Goal: Task Accomplishment & Management: Use online tool/utility

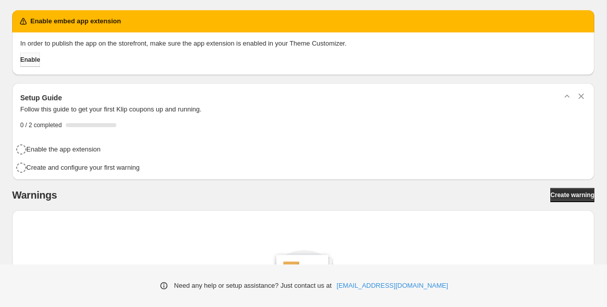
click at [35, 58] on span "Enable" at bounding box center [30, 60] width 20 height 8
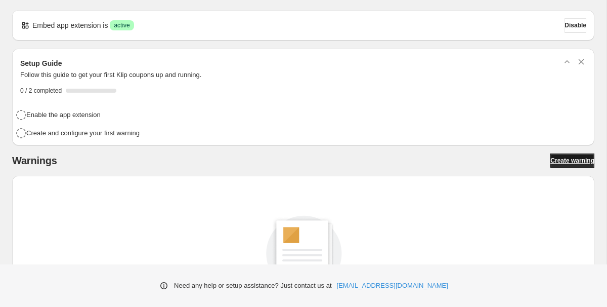
click at [551, 162] on span "Create warning" at bounding box center [573, 160] width 44 height 8
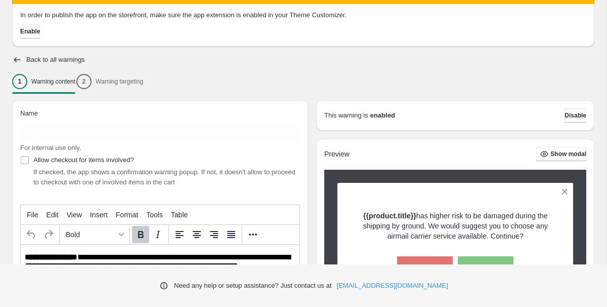
scroll to position [61, 0]
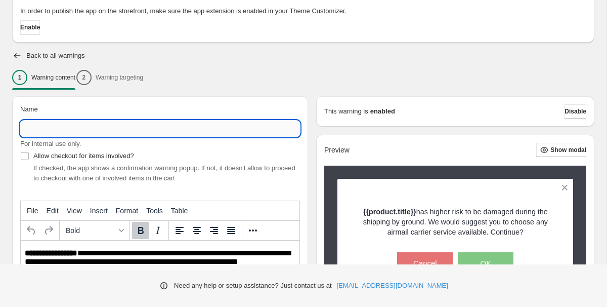
click at [190, 123] on input "Name" at bounding box center [160, 128] width 280 height 16
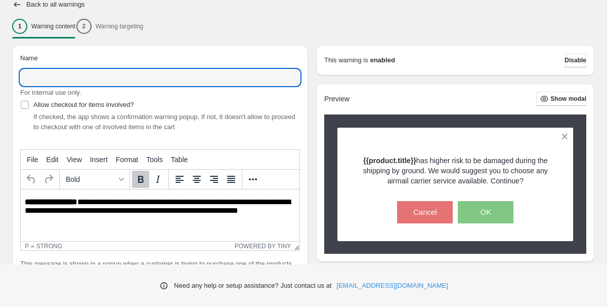
scroll to position [121, 0]
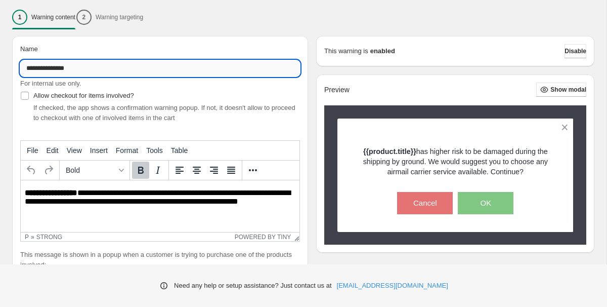
click at [52, 67] on input "**********" at bounding box center [160, 68] width 280 height 16
type input "**********"
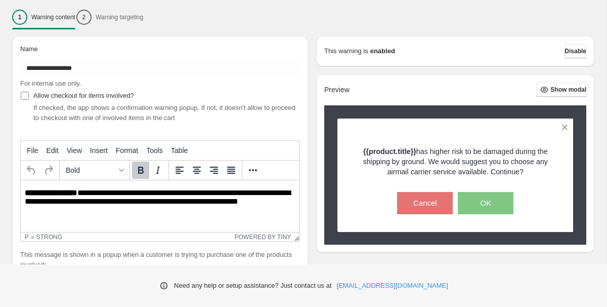
click at [115, 101] on label "Allow checkout for items involved?" at bounding box center [77, 96] width 114 height 14
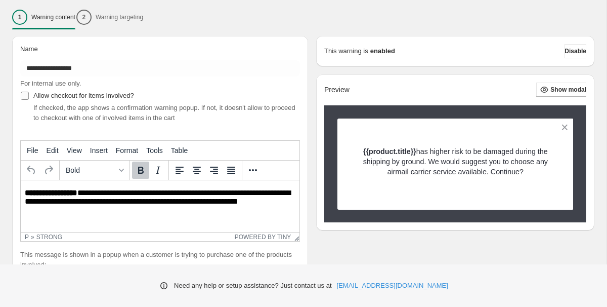
click at [115, 101] on label "Allow checkout for items involved?" at bounding box center [77, 96] width 114 height 14
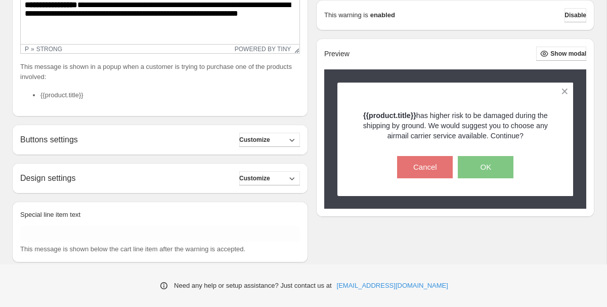
scroll to position [329, 0]
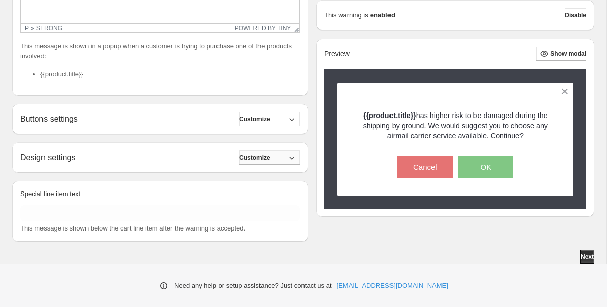
click at [287, 154] on icon "button" at bounding box center [292, 157] width 10 height 10
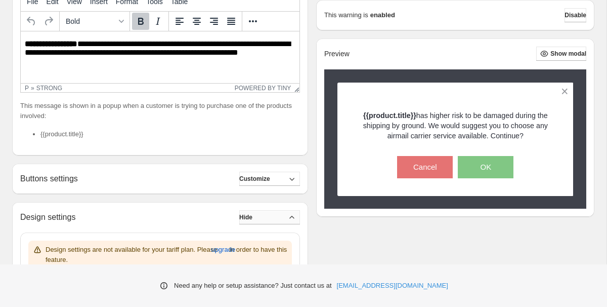
scroll to position [268, 0]
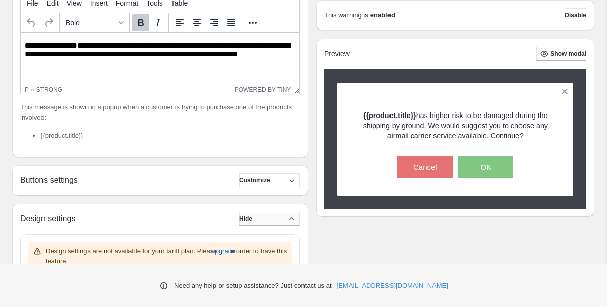
click at [574, 55] on span "Show modal" at bounding box center [569, 54] width 36 height 8
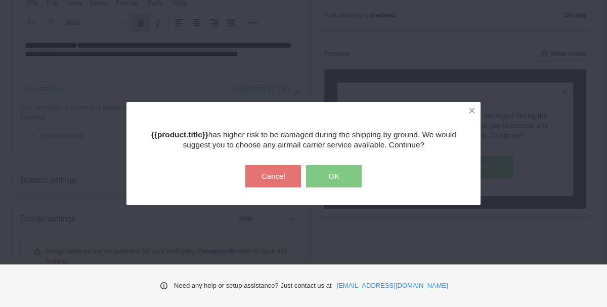
click at [573, 55] on div "{{product.title}} has higher risk to be damaged during the shipping by ground. …" at bounding box center [303, 153] width 607 height 307
click at [473, 113] on button at bounding box center [472, 111] width 18 height 18
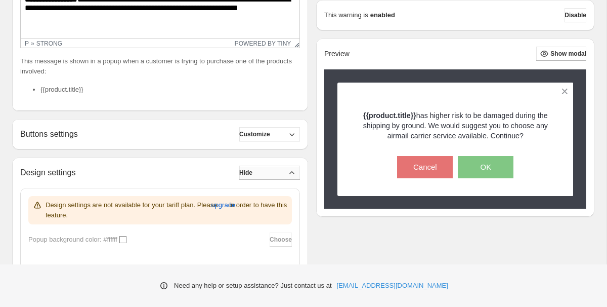
scroll to position [322, 0]
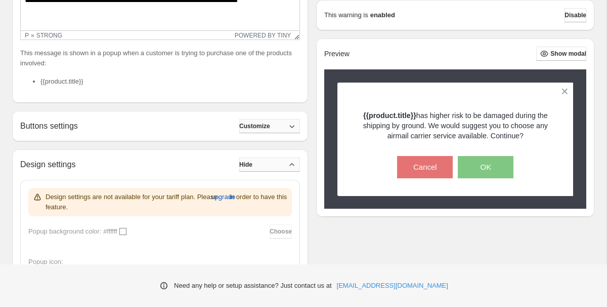
click at [269, 124] on span "Customize" at bounding box center [254, 126] width 31 height 8
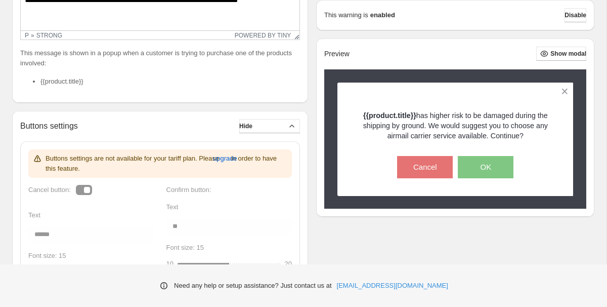
click at [85, 187] on div "Buttons settings are not available for your tariff plan. Please upgrade in orde…" at bounding box center [160, 291] width 264 height 285
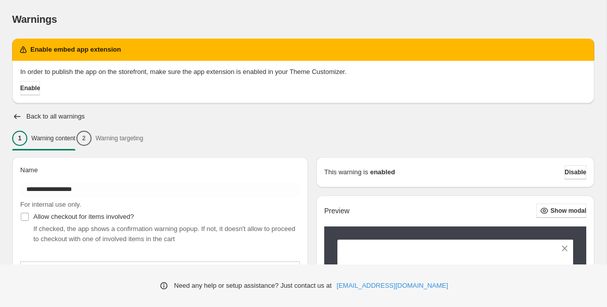
scroll to position [4, 0]
